Goal: Task Accomplishment & Management: Complete application form

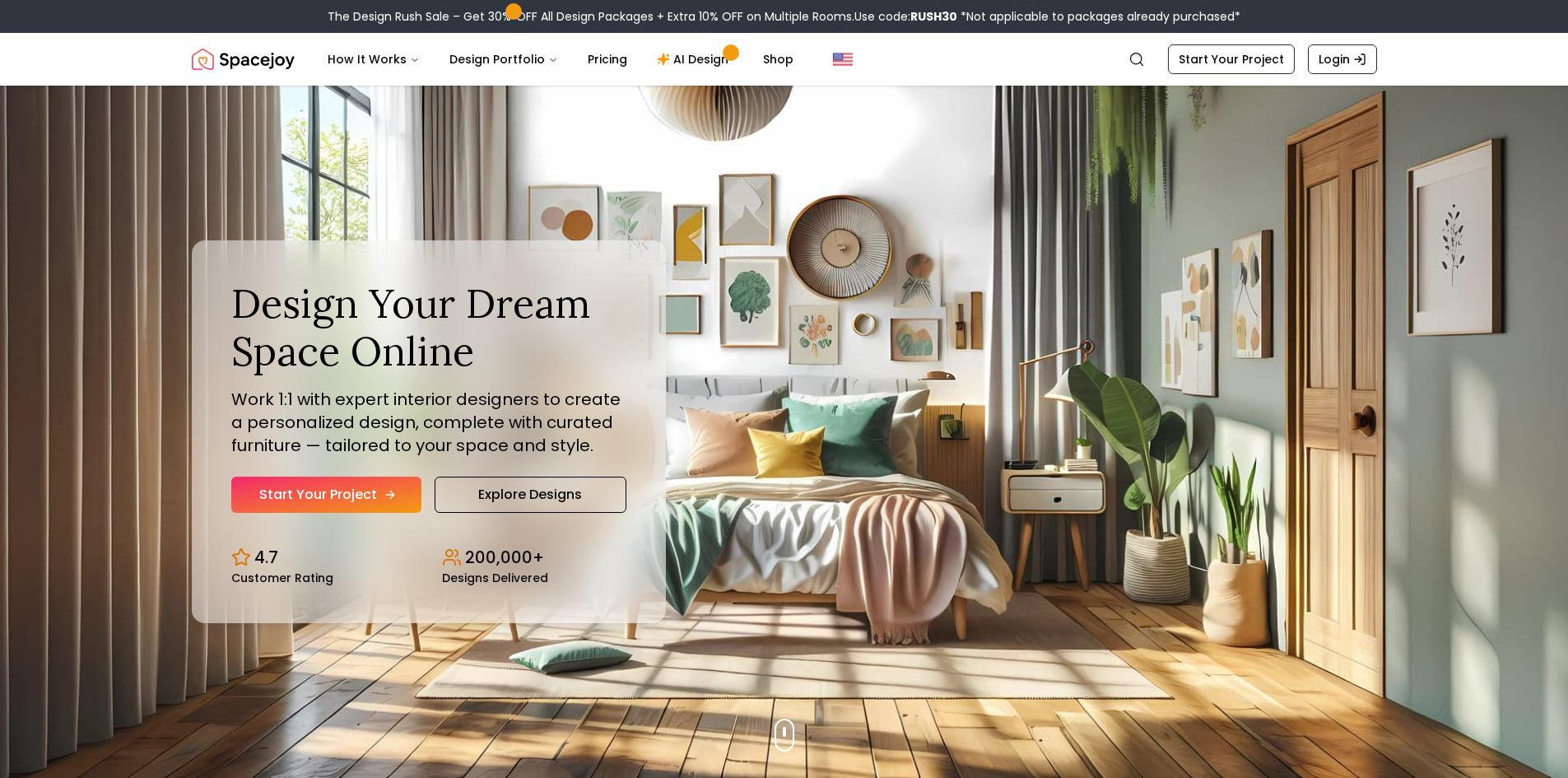
click at [352, 507] on link "Start Your Project" at bounding box center [326, 495] width 190 height 36
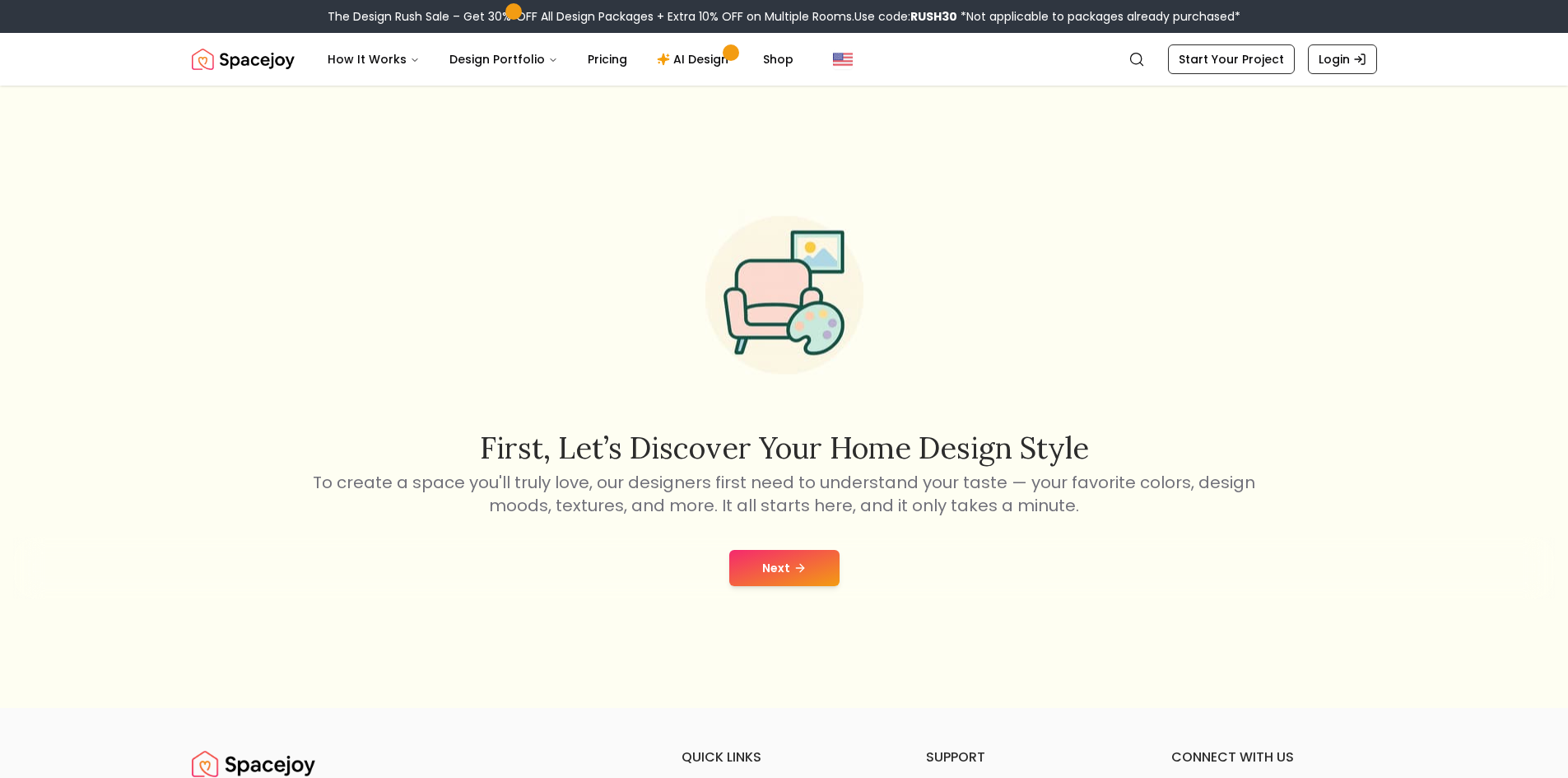
click at [797, 570] on icon at bounding box center [800, 568] width 13 height 13
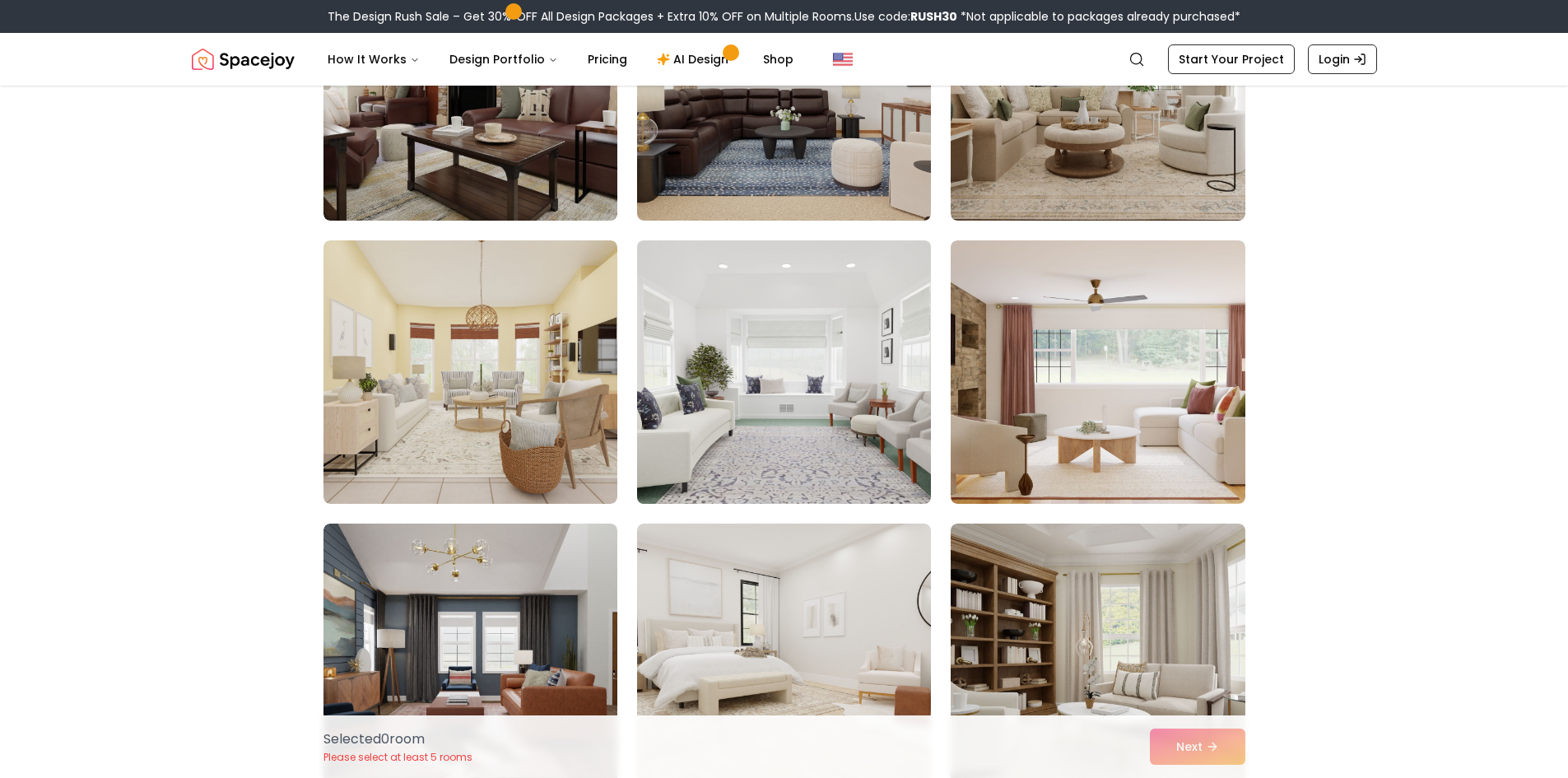
scroll to position [412, 0]
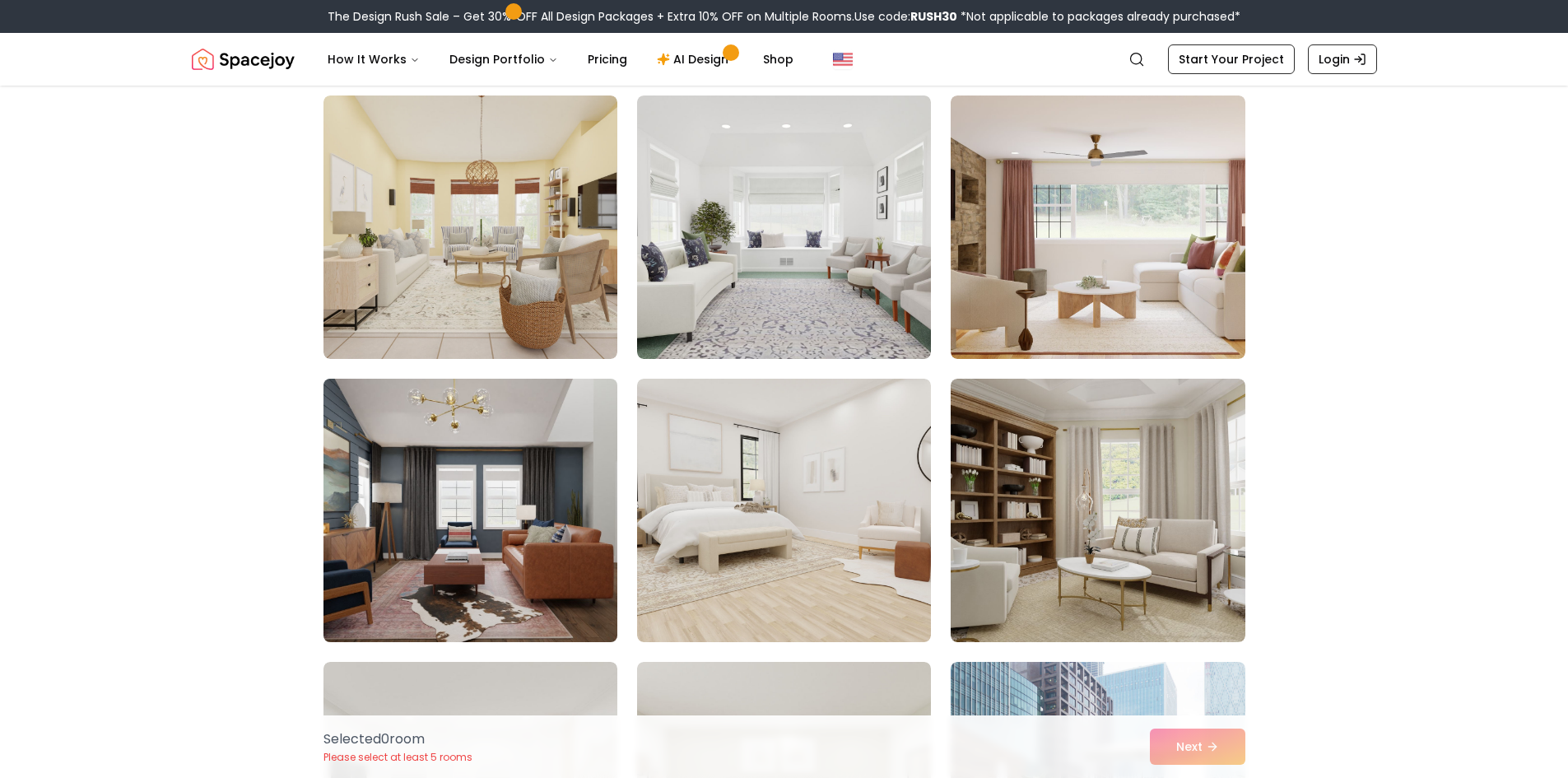
click at [561, 566] on img at bounding box center [471, 510] width 309 height 276
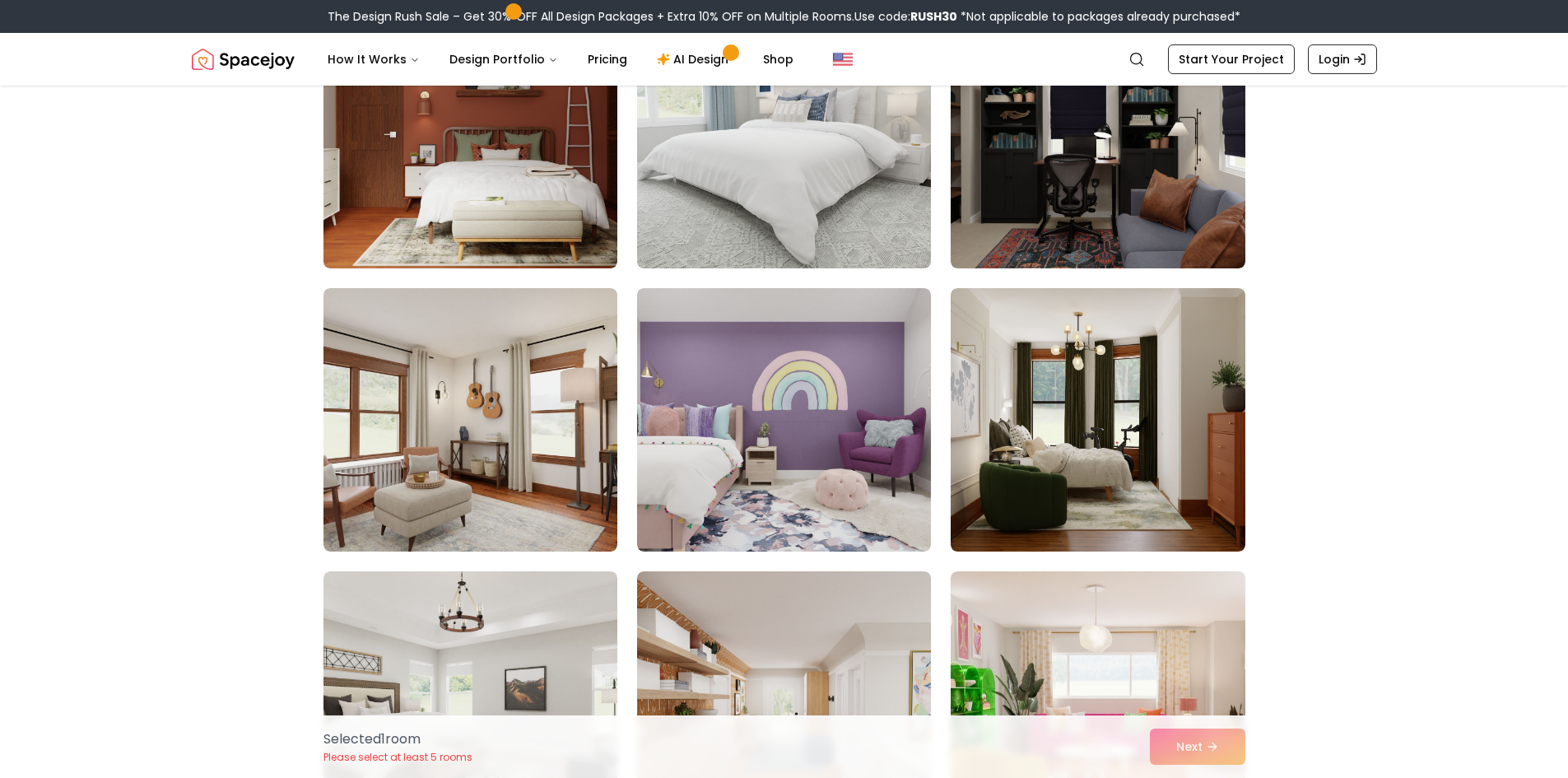
scroll to position [1647, 0]
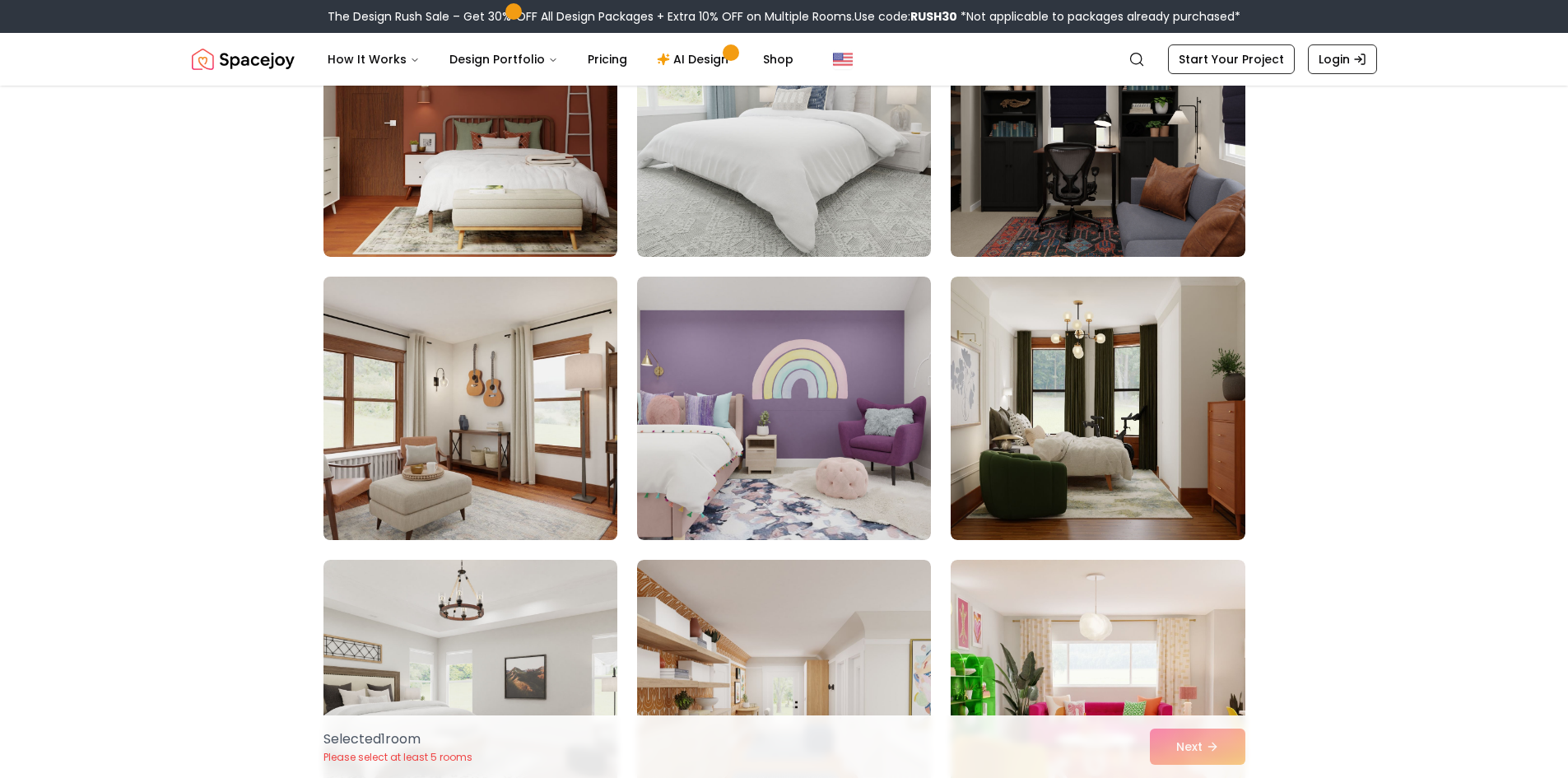
click at [534, 500] on img at bounding box center [471, 408] width 309 height 276
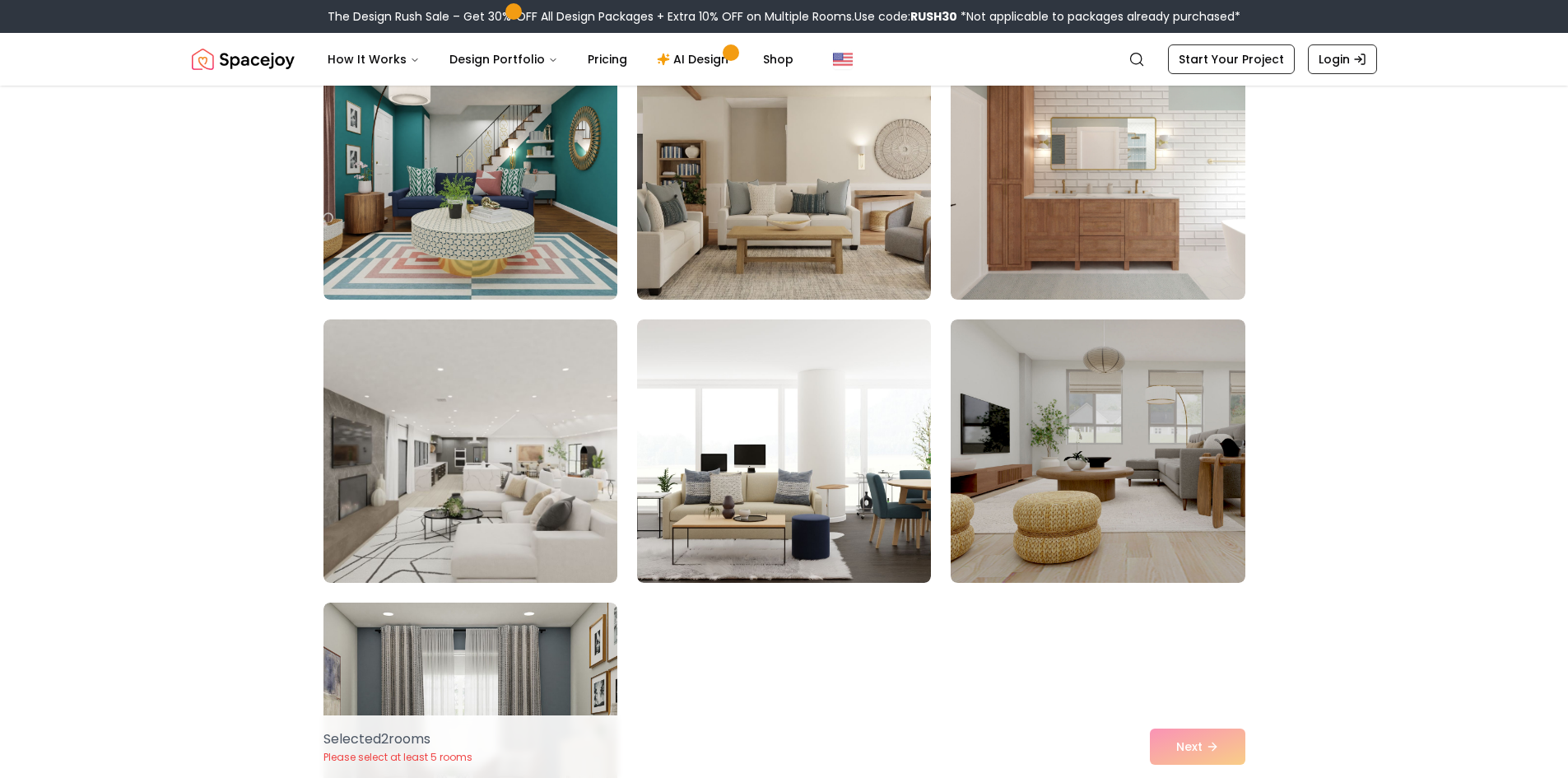
scroll to position [3391, 0]
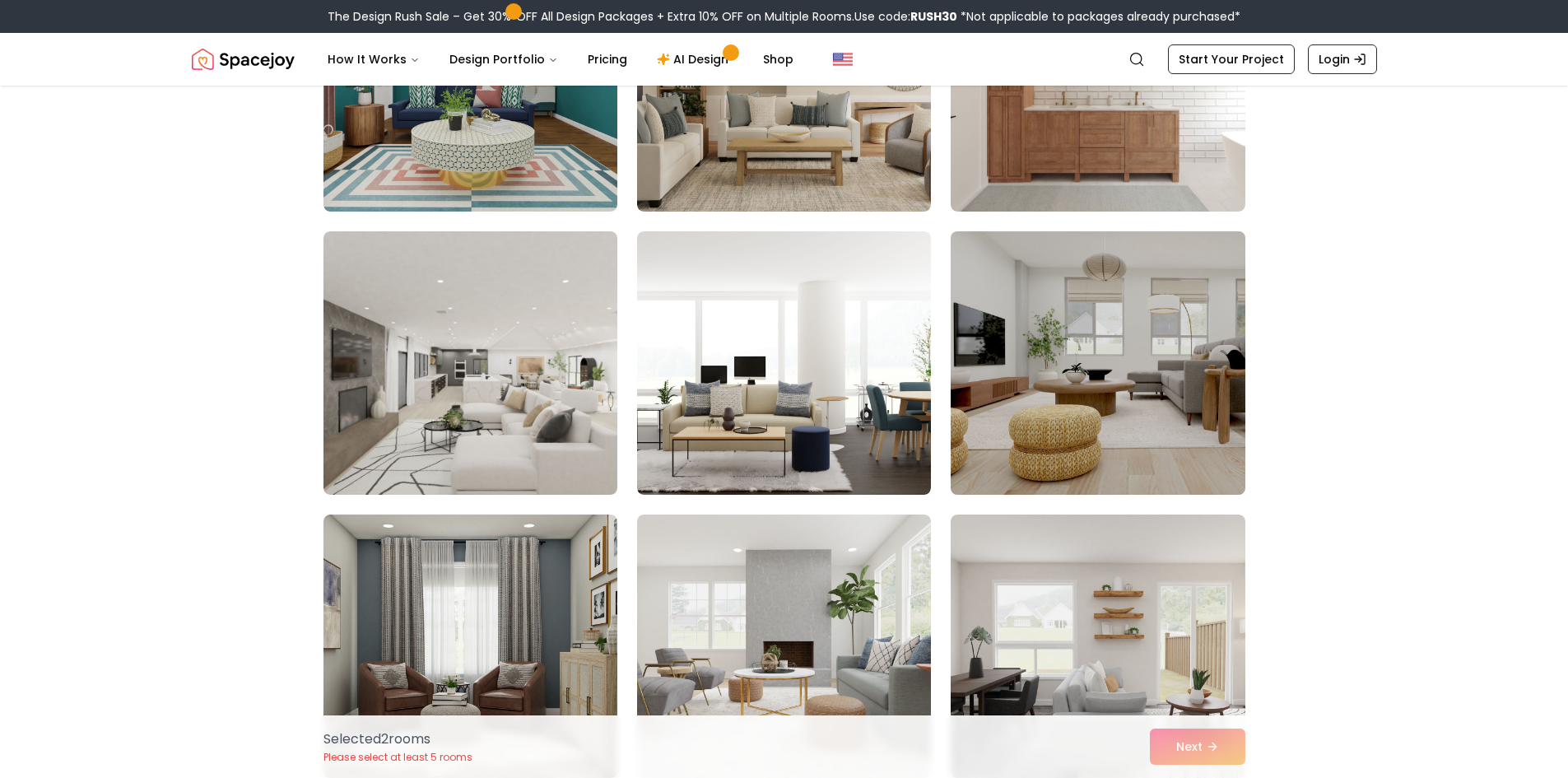
click at [1154, 401] on img at bounding box center [1098, 363] width 309 height 276
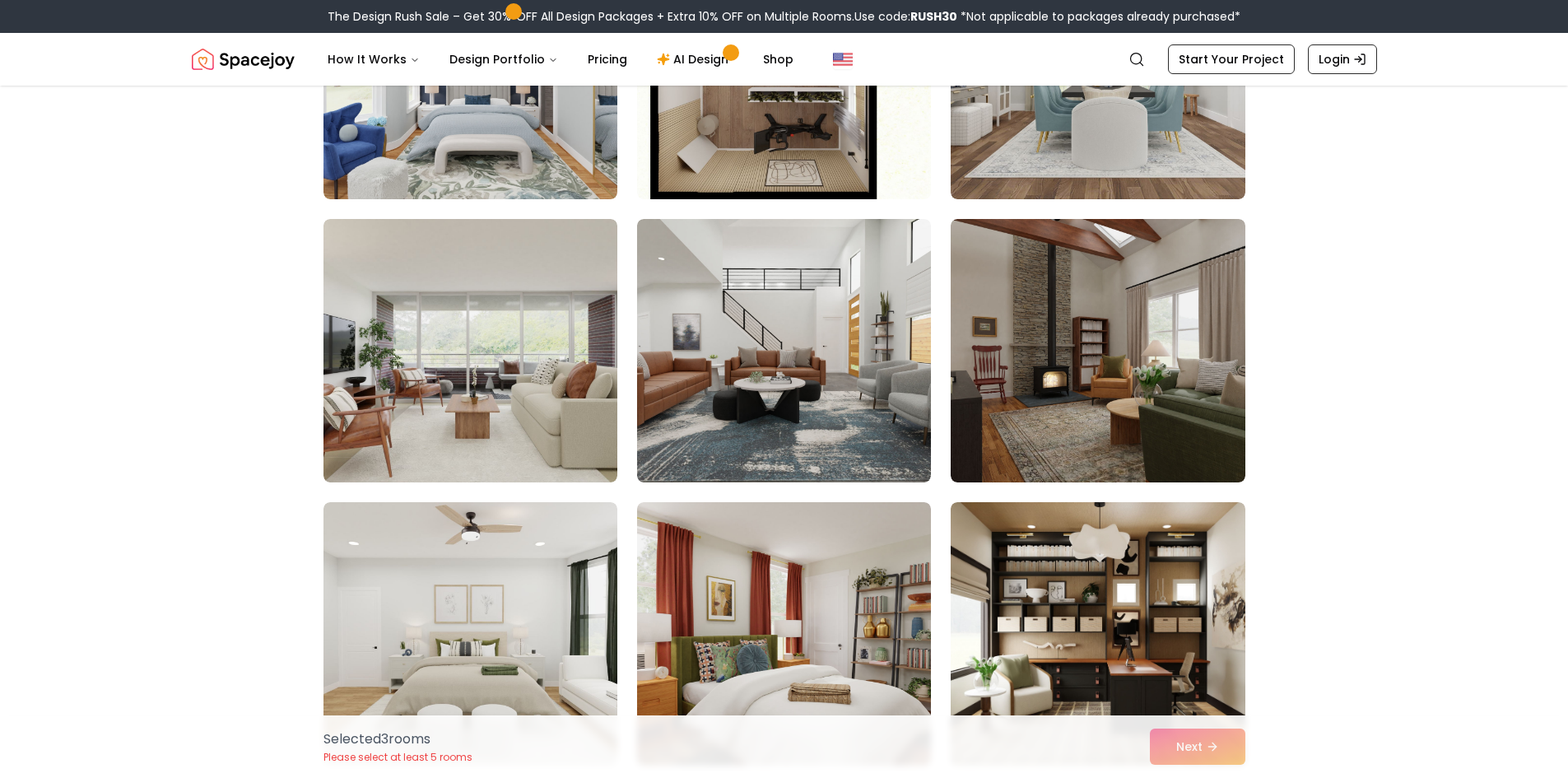
scroll to position [4953, 0]
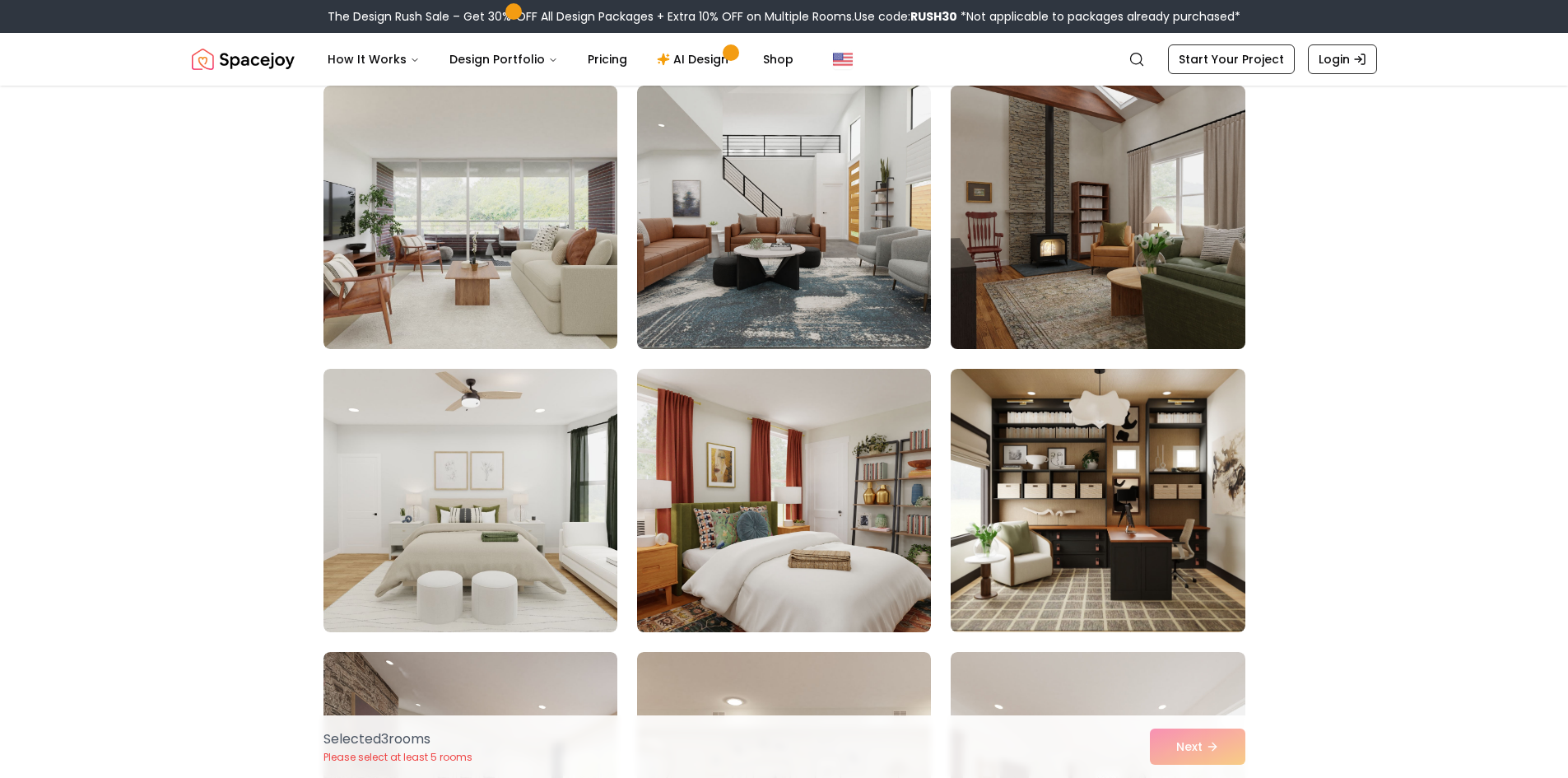
click at [1125, 262] on img at bounding box center [1098, 217] width 309 height 276
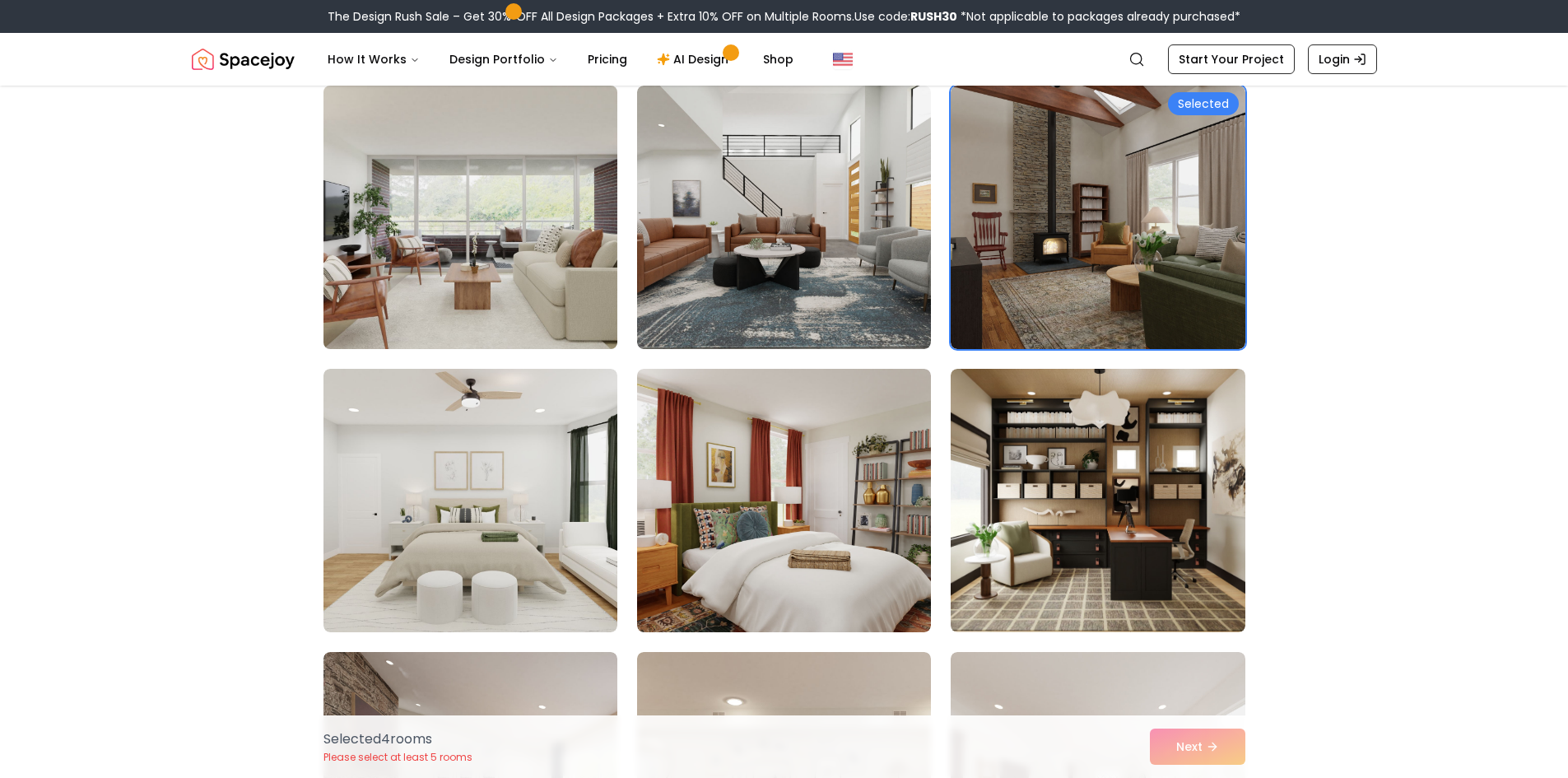
click at [467, 267] on img at bounding box center [471, 217] width 309 height 276
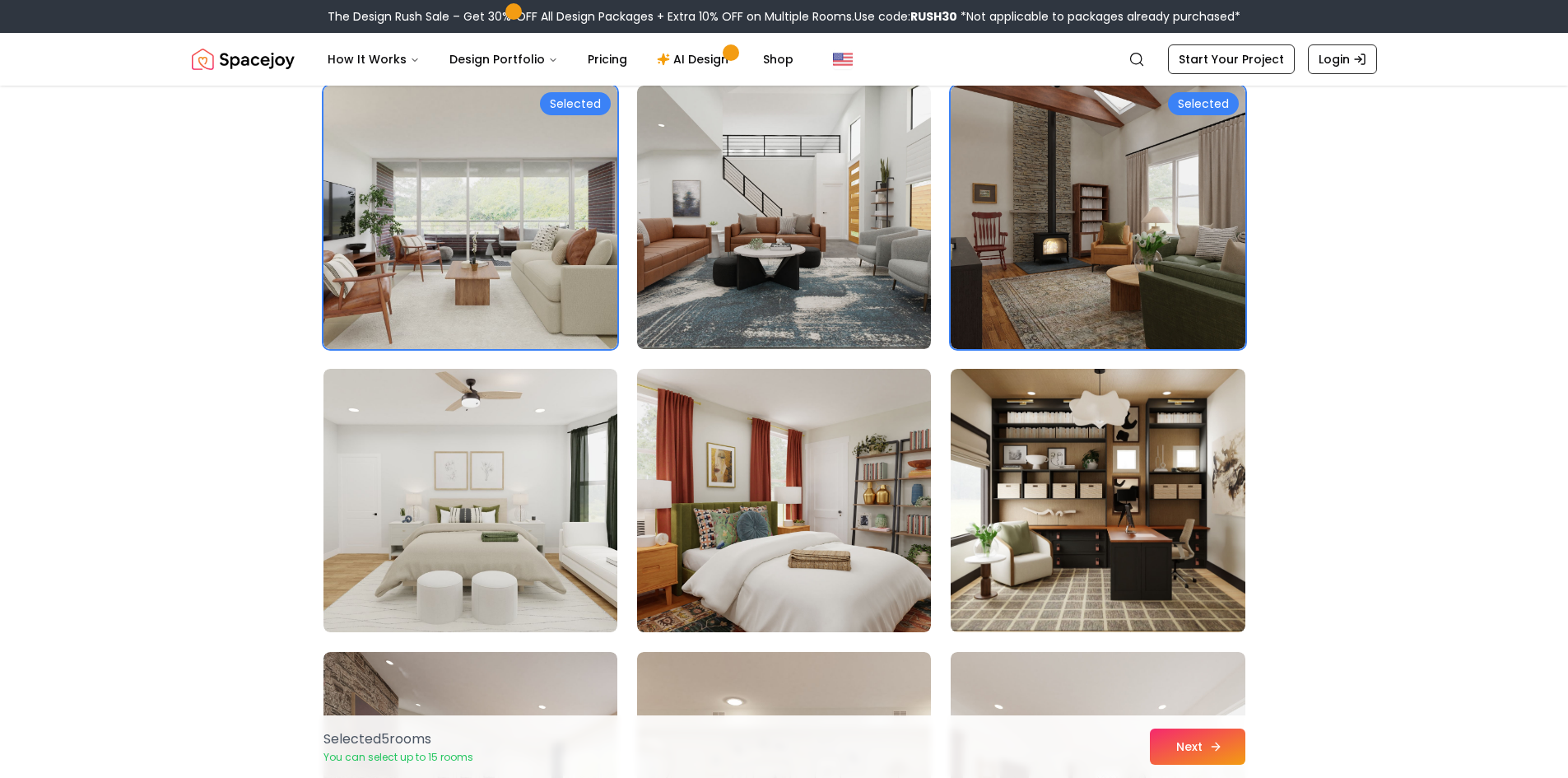
click at [1178, 749] on button "Next" at bounding box center [1197, 747] width 95 height 36
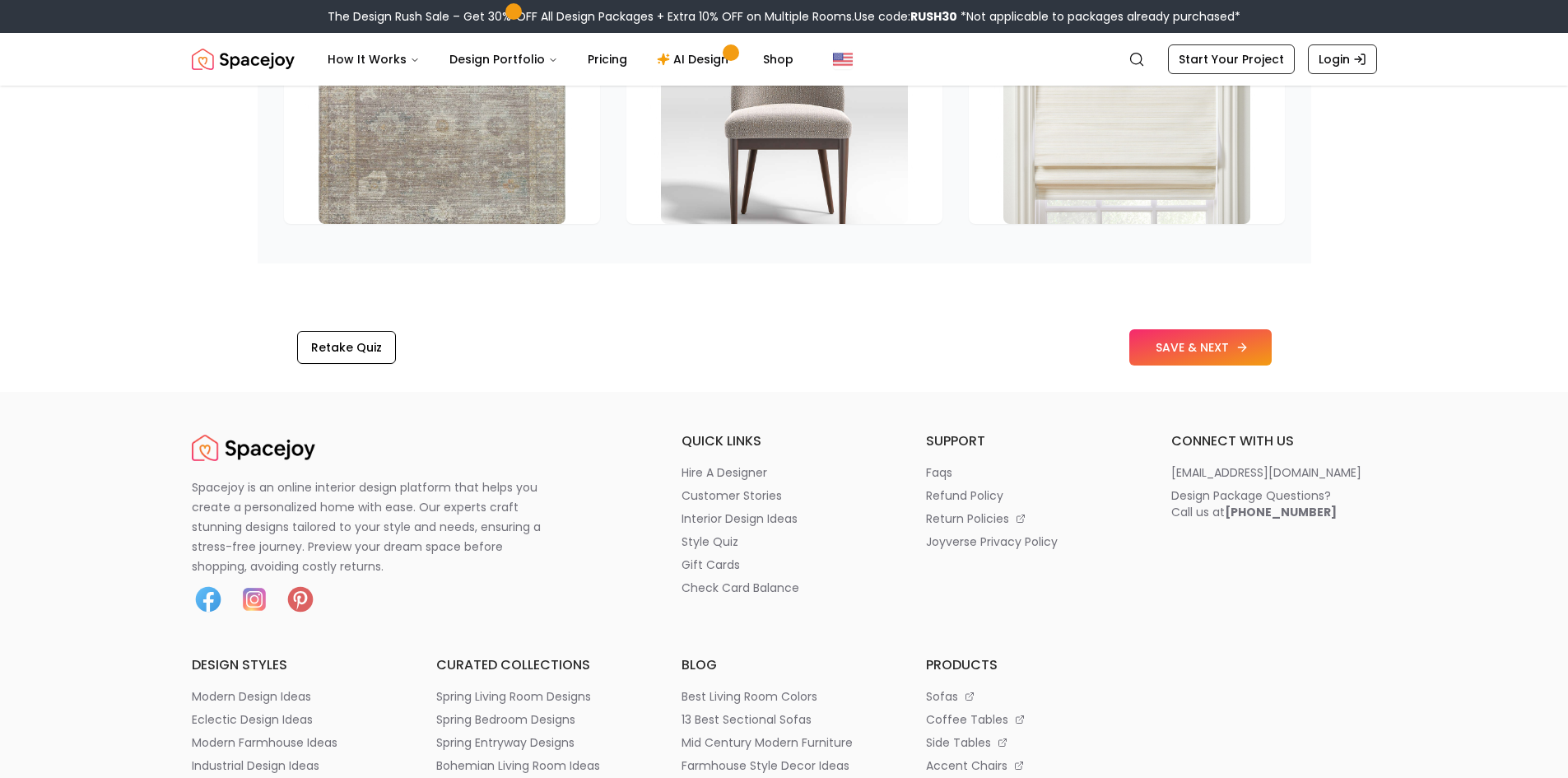
scroll to position [2552, 0]
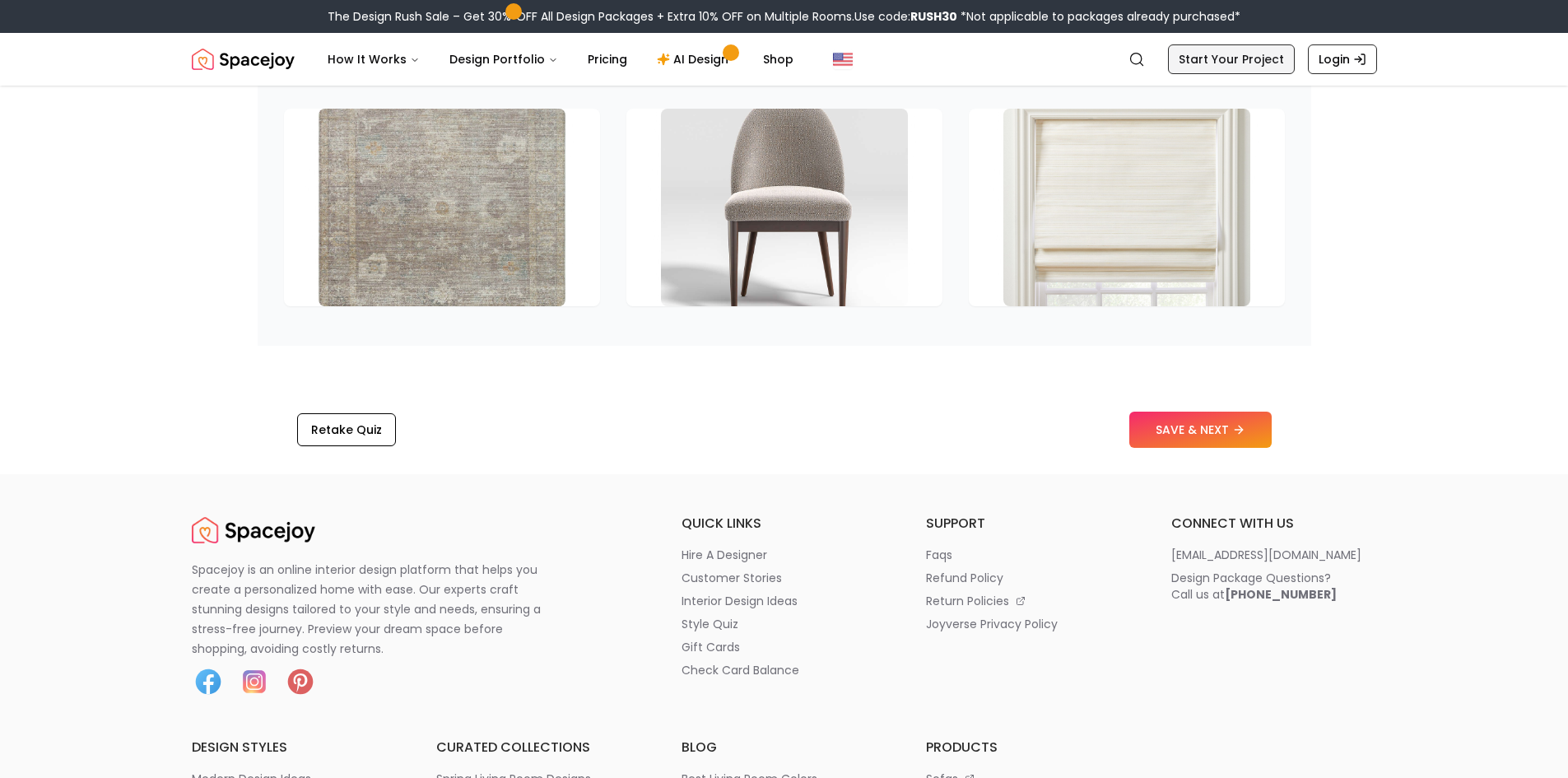
click at [1233, 64] on link "Start Your Project" at bounding box center [1231, 59] width 127 height 30
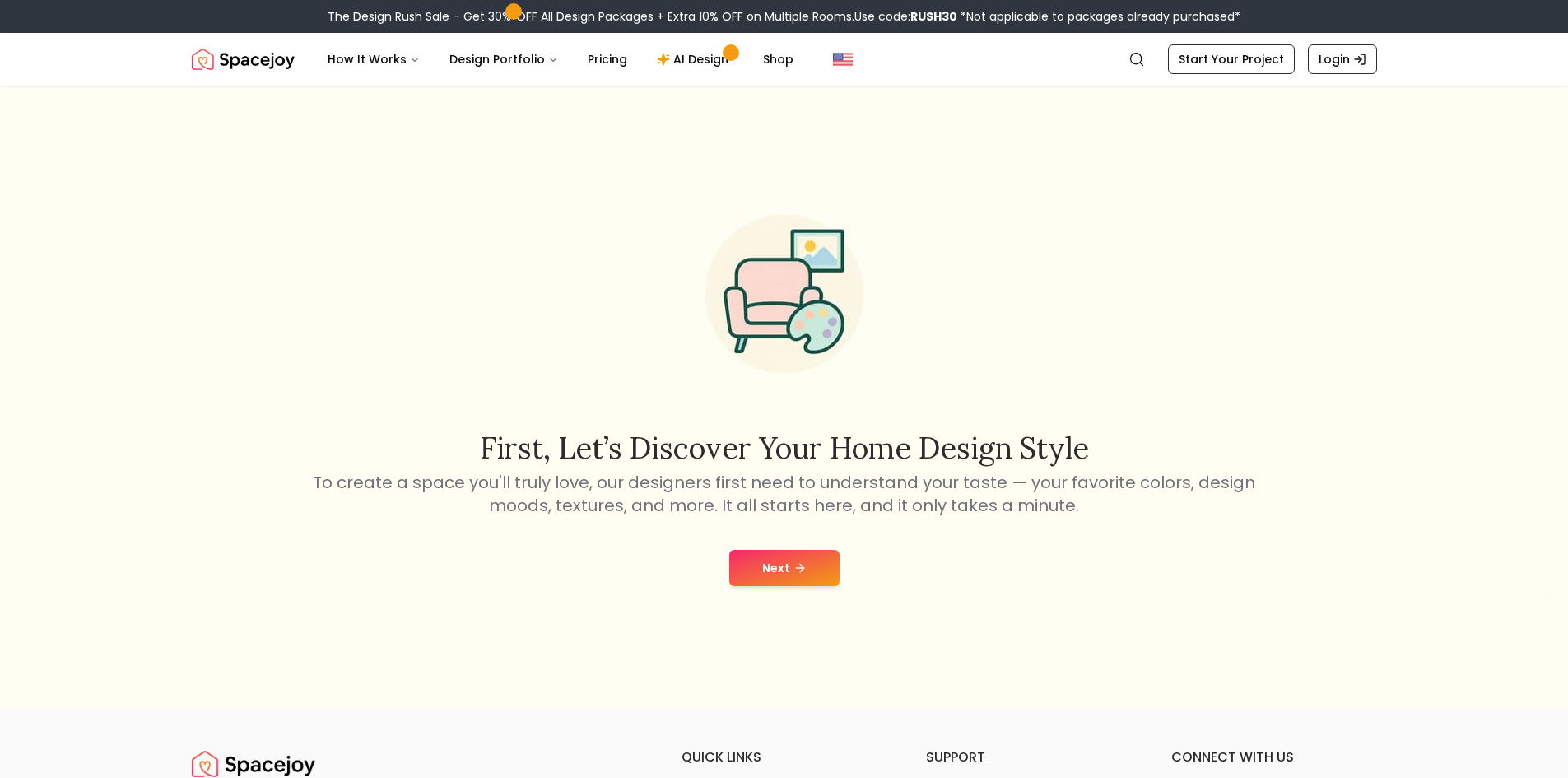
click at [780, 549] on div "Next" at bounding box center [784, 568] width 1541 height 63
click at [783, 567] on button "Next" at bounding box center [784, 568] width 111 height 36
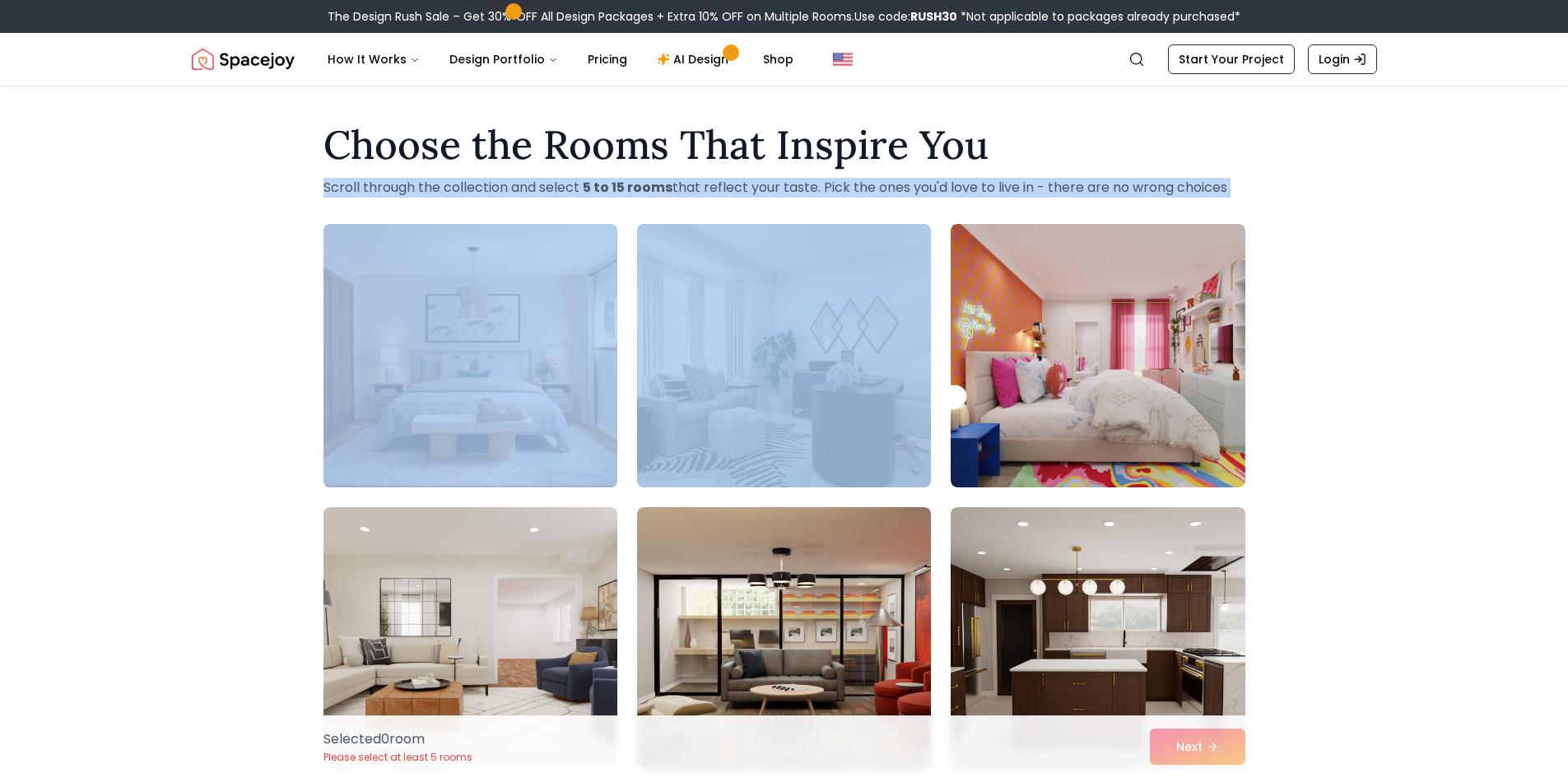
drag, startPoint x: 1563, startPoint y: 91, endPoint x: 1579, endPoint y: 390, distance: 299.4
click at [1469, 357] on div "Choose the Rooms That Inspire You Scroll through the collection and select 5 to…" at bounding box center [784, 730] width 1568 height 1239
